Goal: Information Seeking & Learning: Learn about a topic

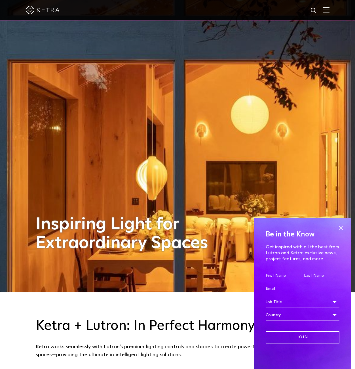
scroll to position [142, 0]
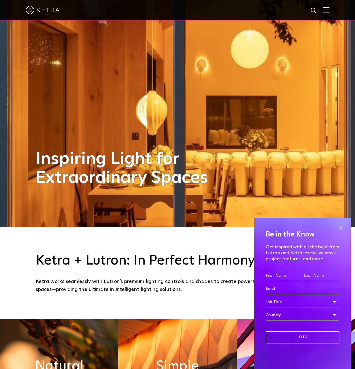
click at [341, 228] on span at bounding box center [341, 227] width 9 height 9
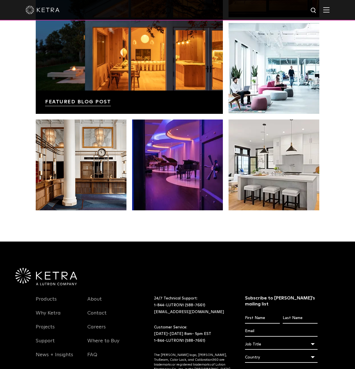
scroll to position [1192, 0]
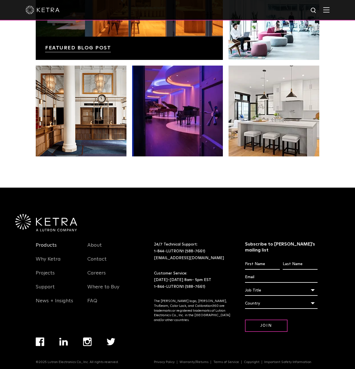
click at [43, 246] on link "Products" at bounding box center [46, 248] width 21 height 13
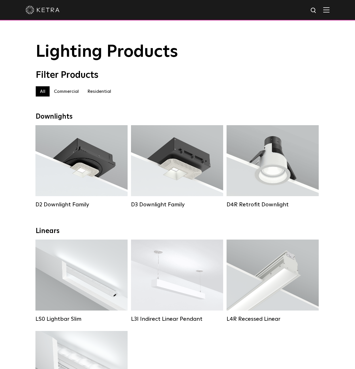
click at [102, 94] on label "Residential" at bounding box center [99, 91] width 32 height 10
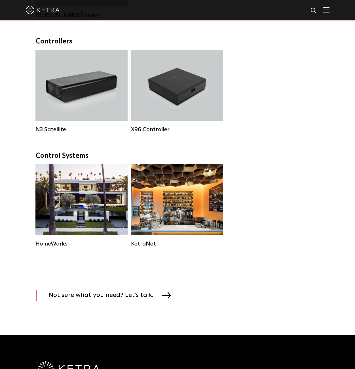
scroll to position [624, 0]
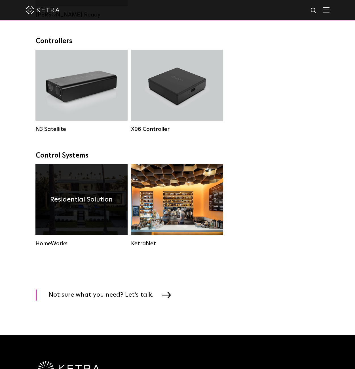
click at [81, 200] on div "Residential Solution" at bounding box center [81, 199] width 92 height 71
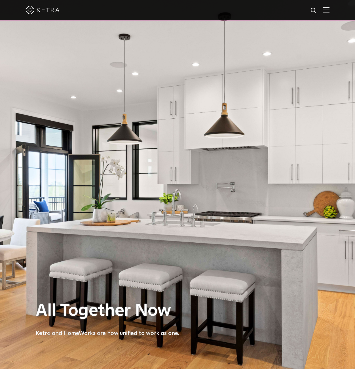
click at [327, 11] on div at bounding box center [178, 10] width 304 height 20
click at [330, 10] on img at bounding box center [327, 9] width 6 height 5
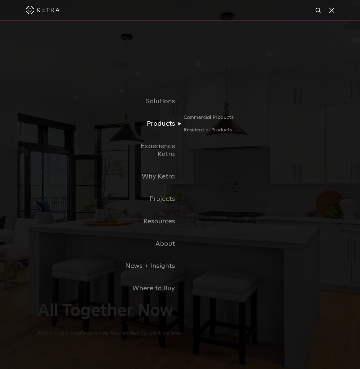
click at [152, 131] on link "Products" at bounding box center [151, 124] width 58 height 22
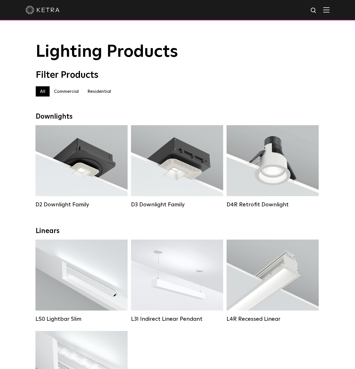
click at [94, 92] on label "Residential" at bounding box center [99, 91] width 32 height 10
